Goal: Navigation & Orientation: Find specific page/section

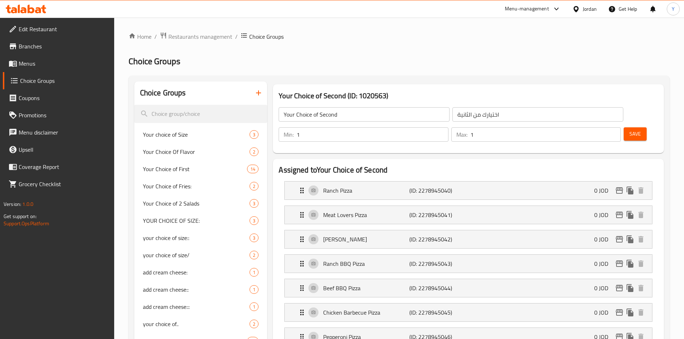
click at [575, 6] on icon at bounding box center [575, 9] width 5 height 6
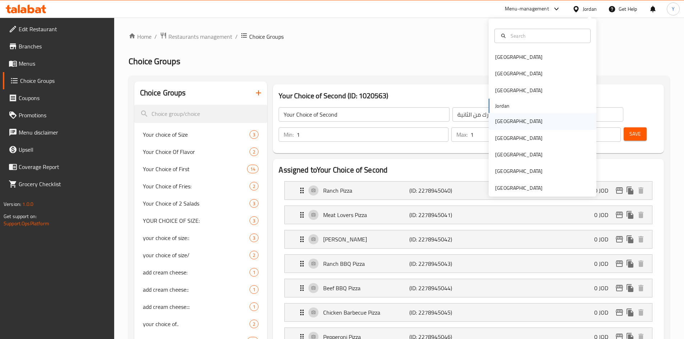
click at [503, 122] on div "[GEOGRAPHIC_DATA]" at bounding box center [518, 121] width 47 height 8
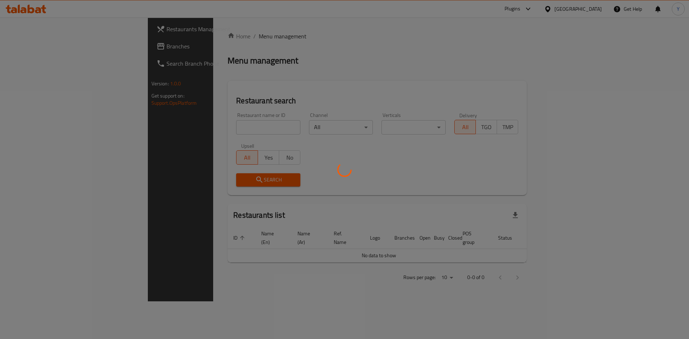
click at [56, 47] on div at bounding box center [344, 169] width 689 height 339
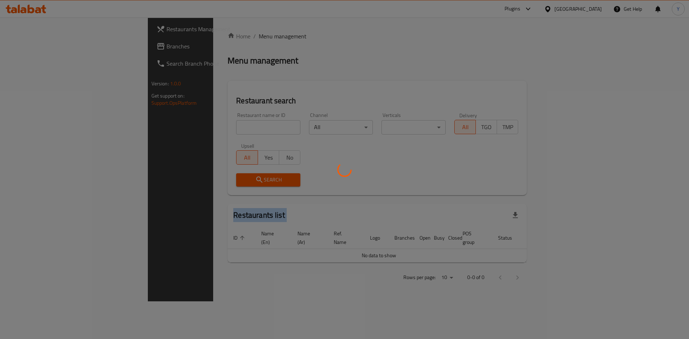
click at [56, 47] on div at bounding box center [344, 169] width 689 height 339
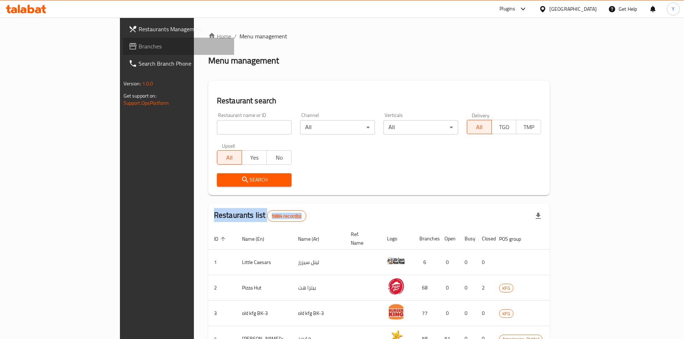
click at [139, 47] on span "Branches" at bounding box center [184, 46] width 90 height 9
